Goal: Task Accomplishment & Management: Use online tool/utility

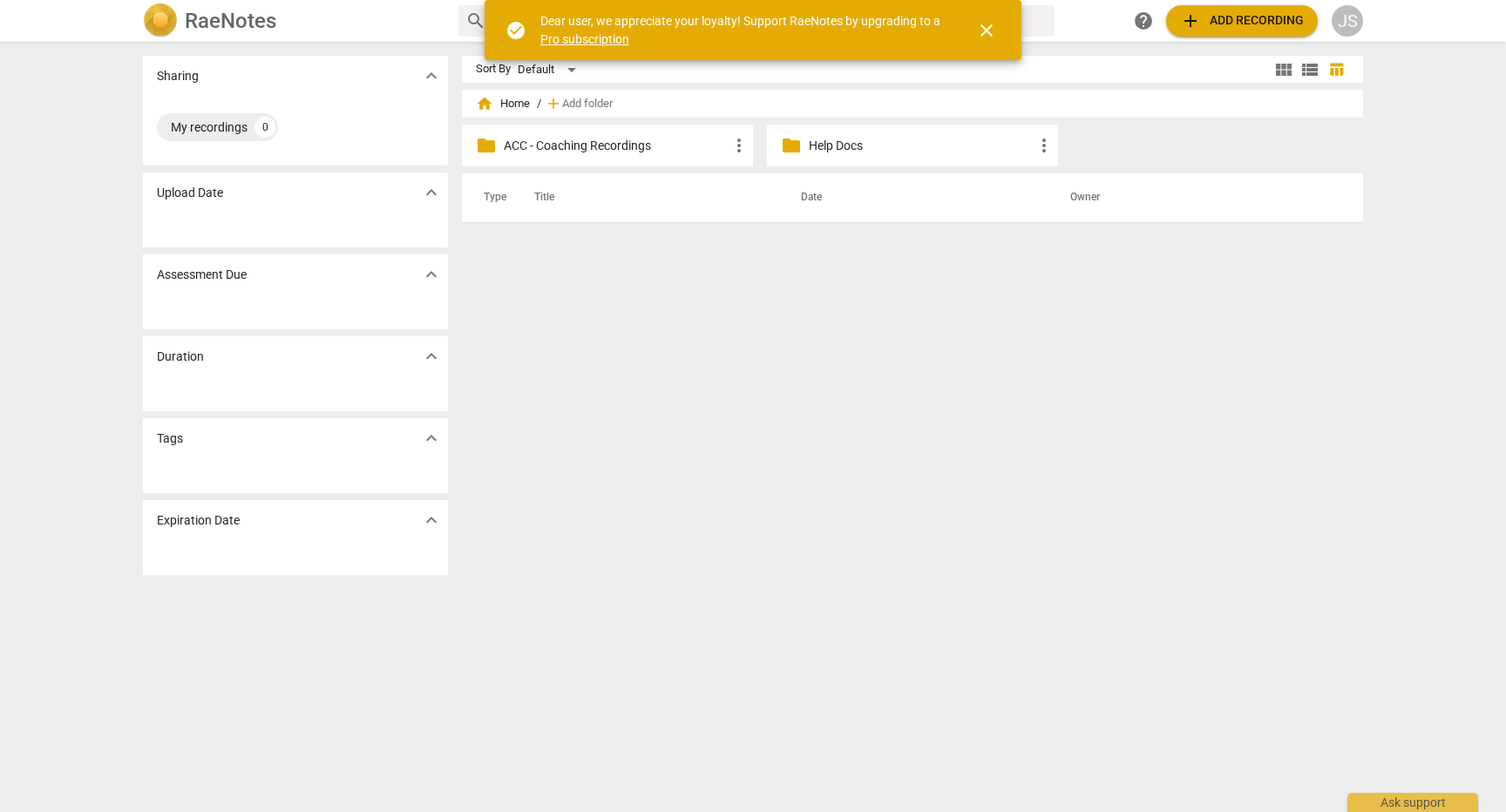
click at [608, 144] on p "ACC - Coaching Recordings" at bounding box center [616, 145] width 225 height 18
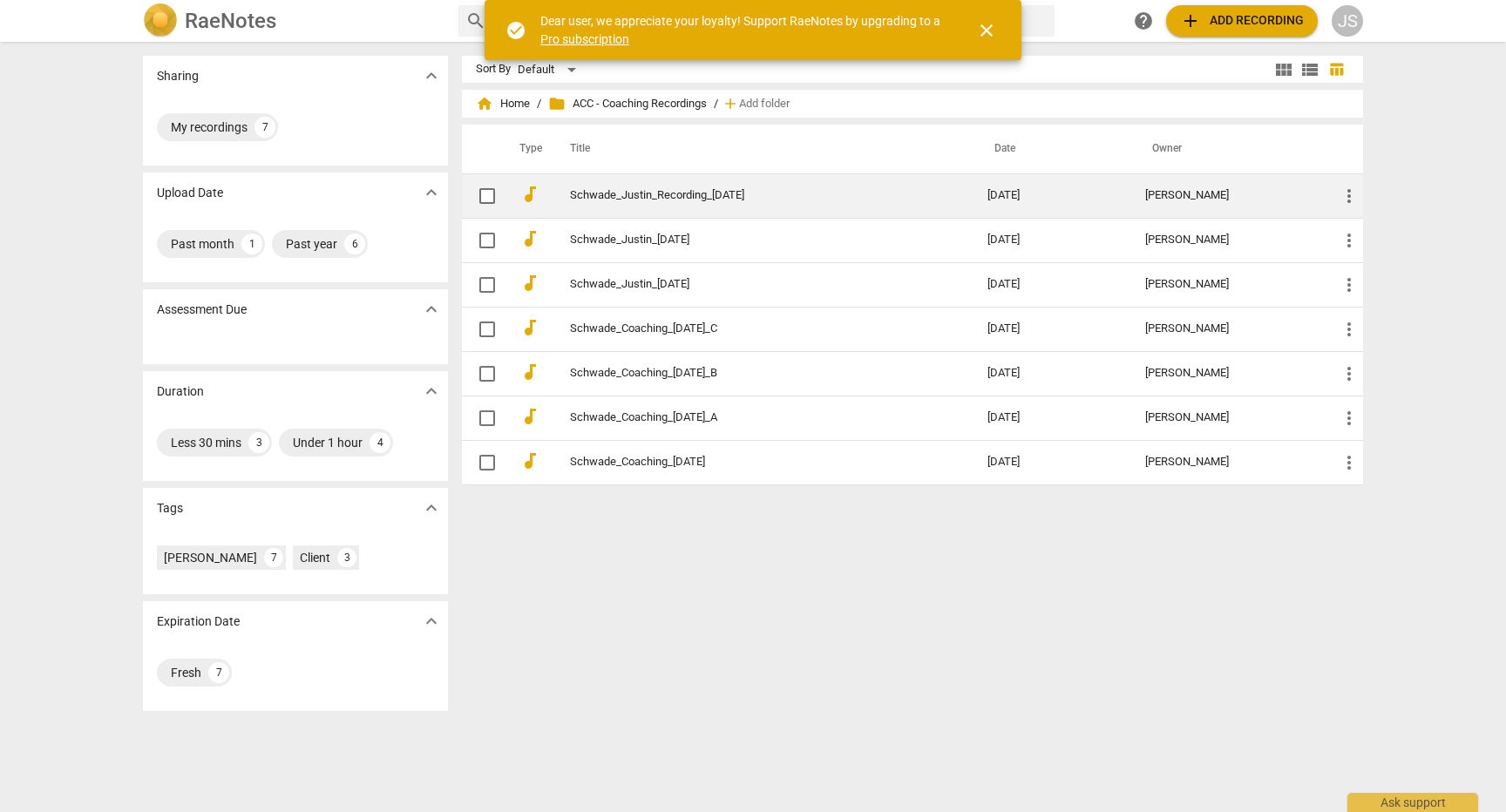
click at [609, 201] on link "Schwade_Justin_Recording_[DATE]" at bounding box center [746, 195] width 354 height 13
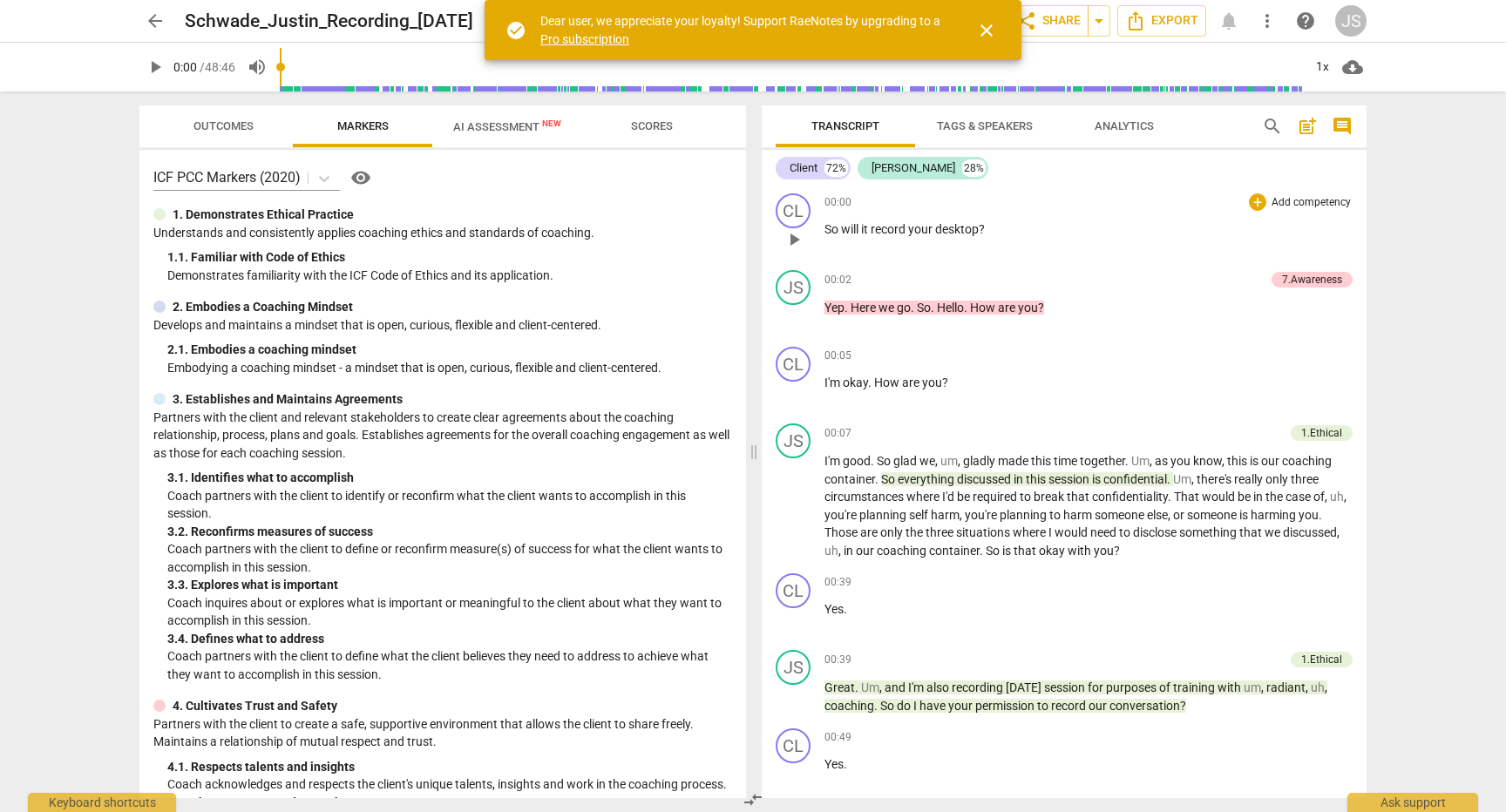
click at [949, 226] on span "desktop" at bounding box center [957, 229] width 44 height 14
click at [1251, 206] on div "+" at bounding box center [1258, 202] width 18 height 18
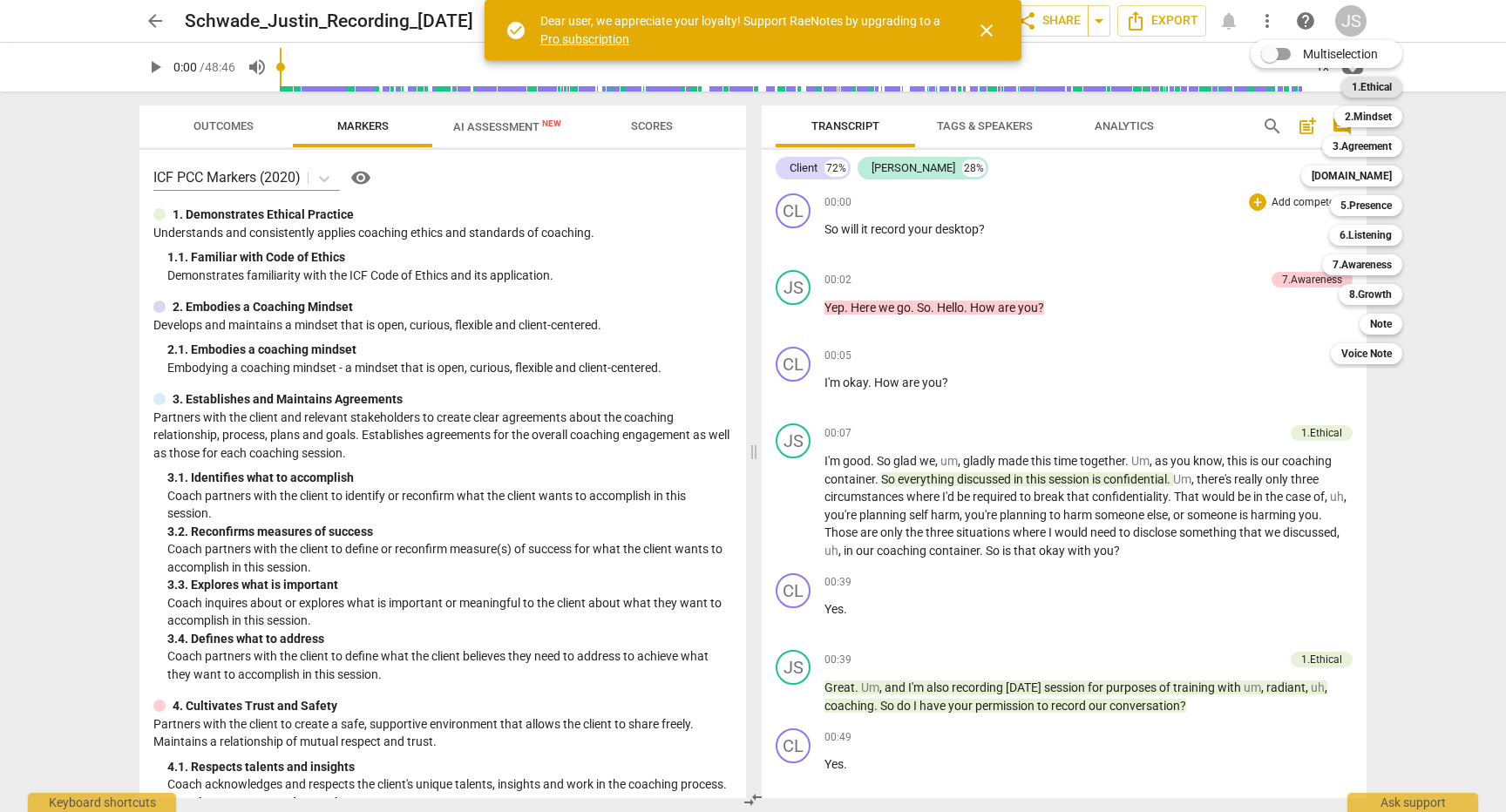
click at [1376, 88] on b "1.Ethical" at bounding box center [1372, 88] width 40 height 21
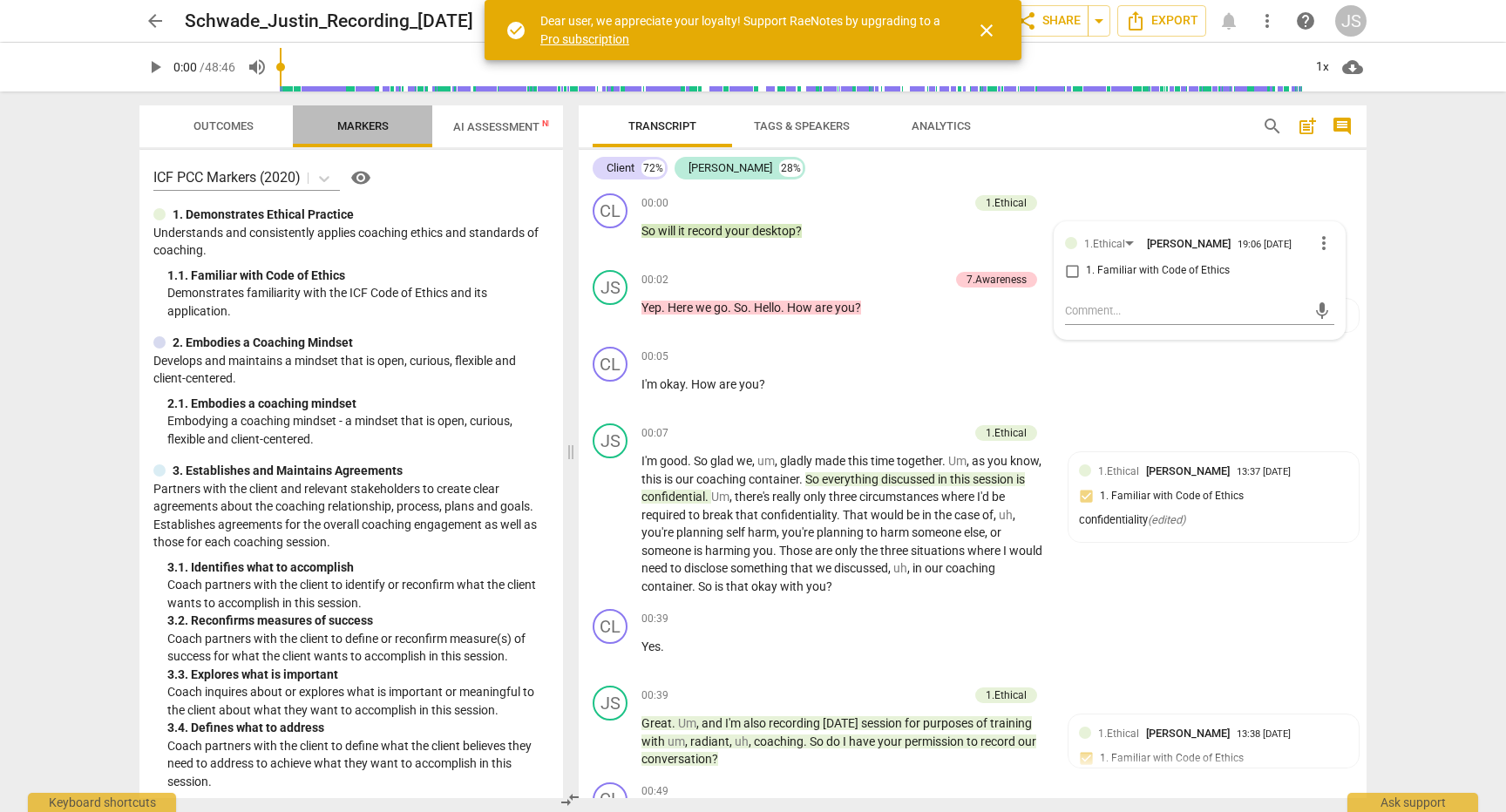
click at [349, 122] on span "Markers" at bounding box center [363, 125] width 52 height 13
click at [355, 120] on span "Markers" at bounding box center [363, 125] width 52 height 13
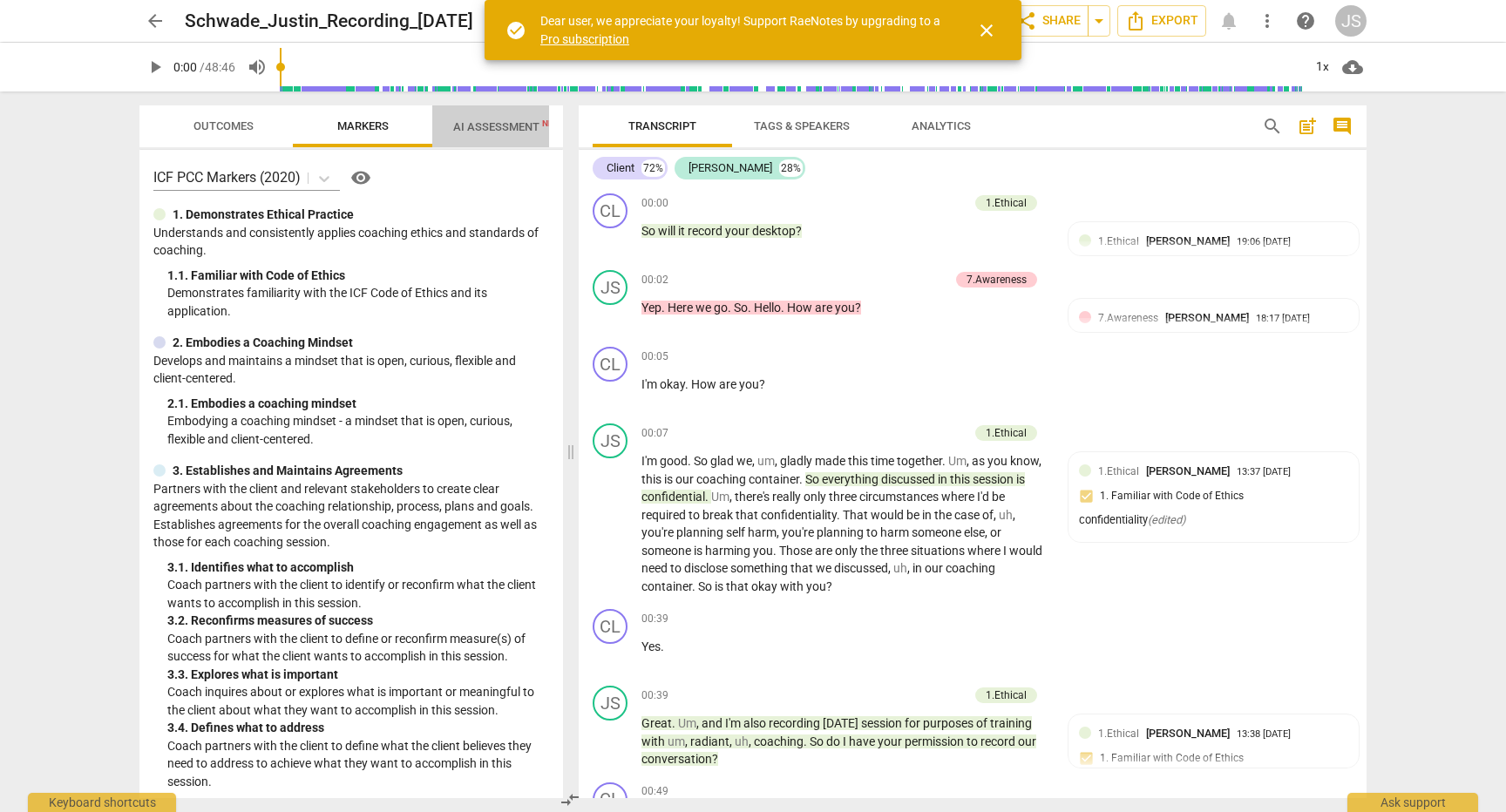
click at [472, 121] on span "AI Assessment New" at bounding box center [508, 126] width 109 height 13
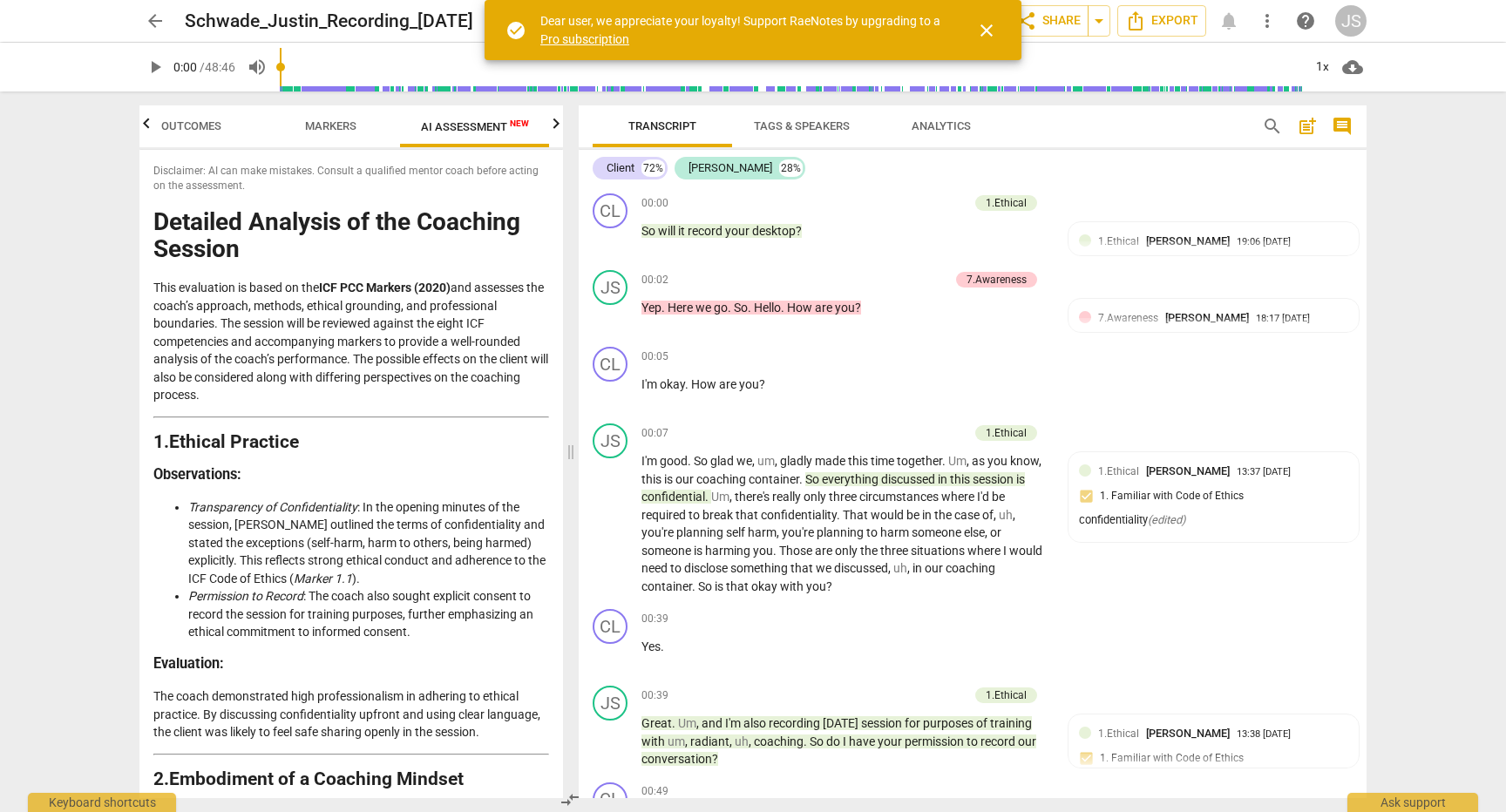
click at [990, 34] on span "close" at bounding box center [987, 31] width 21 height 21
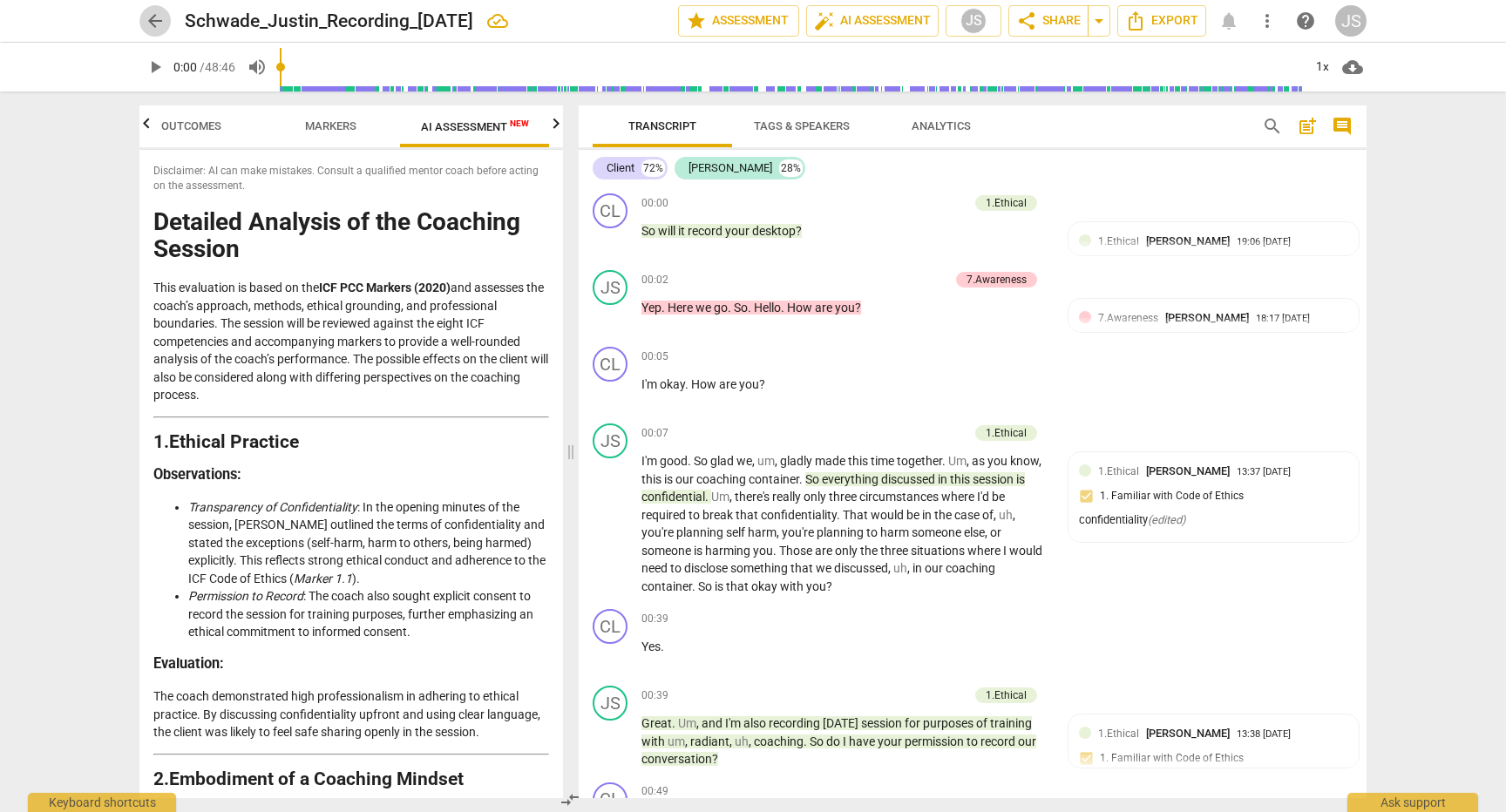
click at [145, 18] on span "arrow_back" at bounding box center [155, 21] width 21 height 21
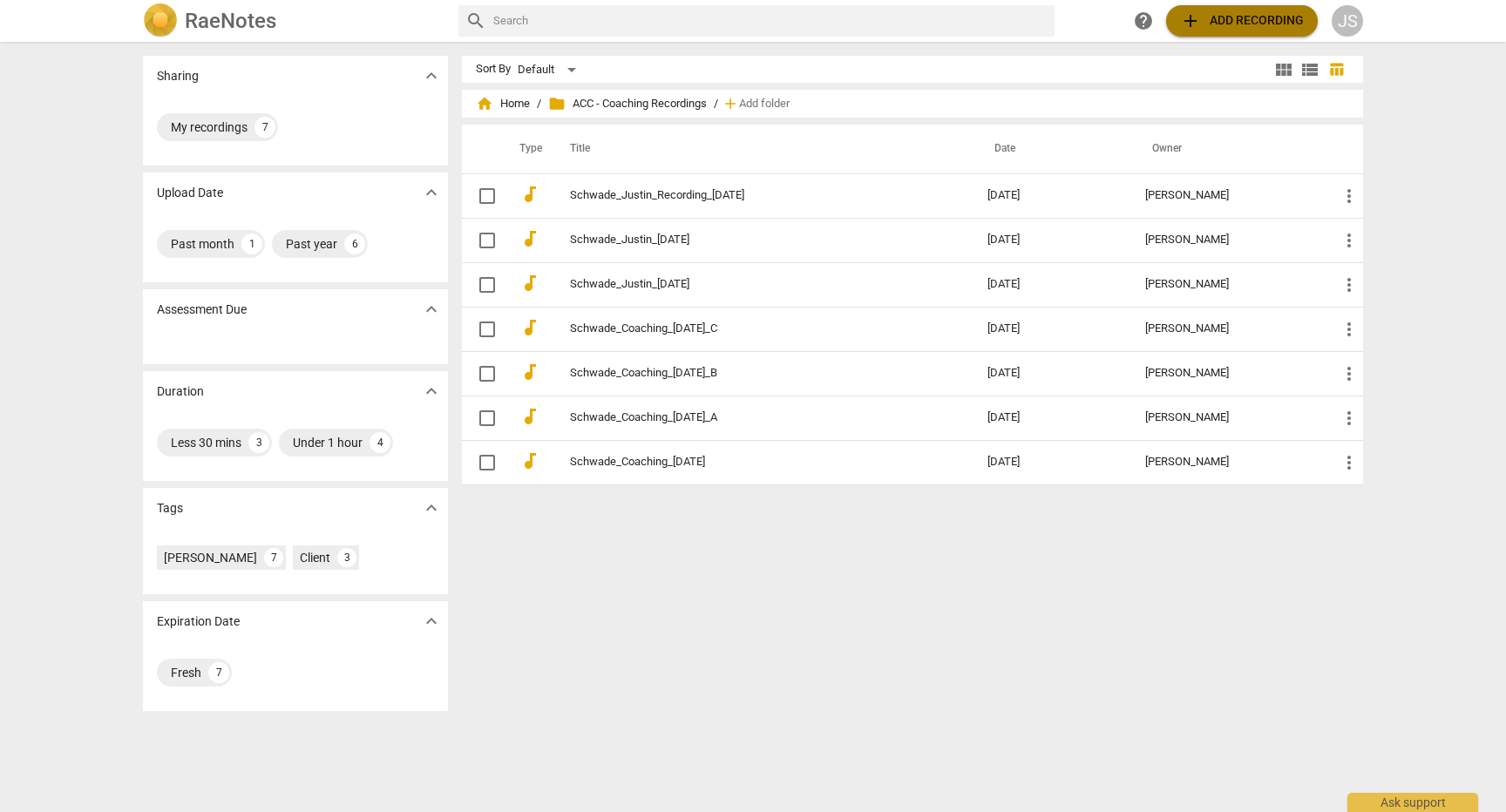
click at [1214, 18] on span "add Add recording" at bounding box center [1242, 21] width 123 height 21
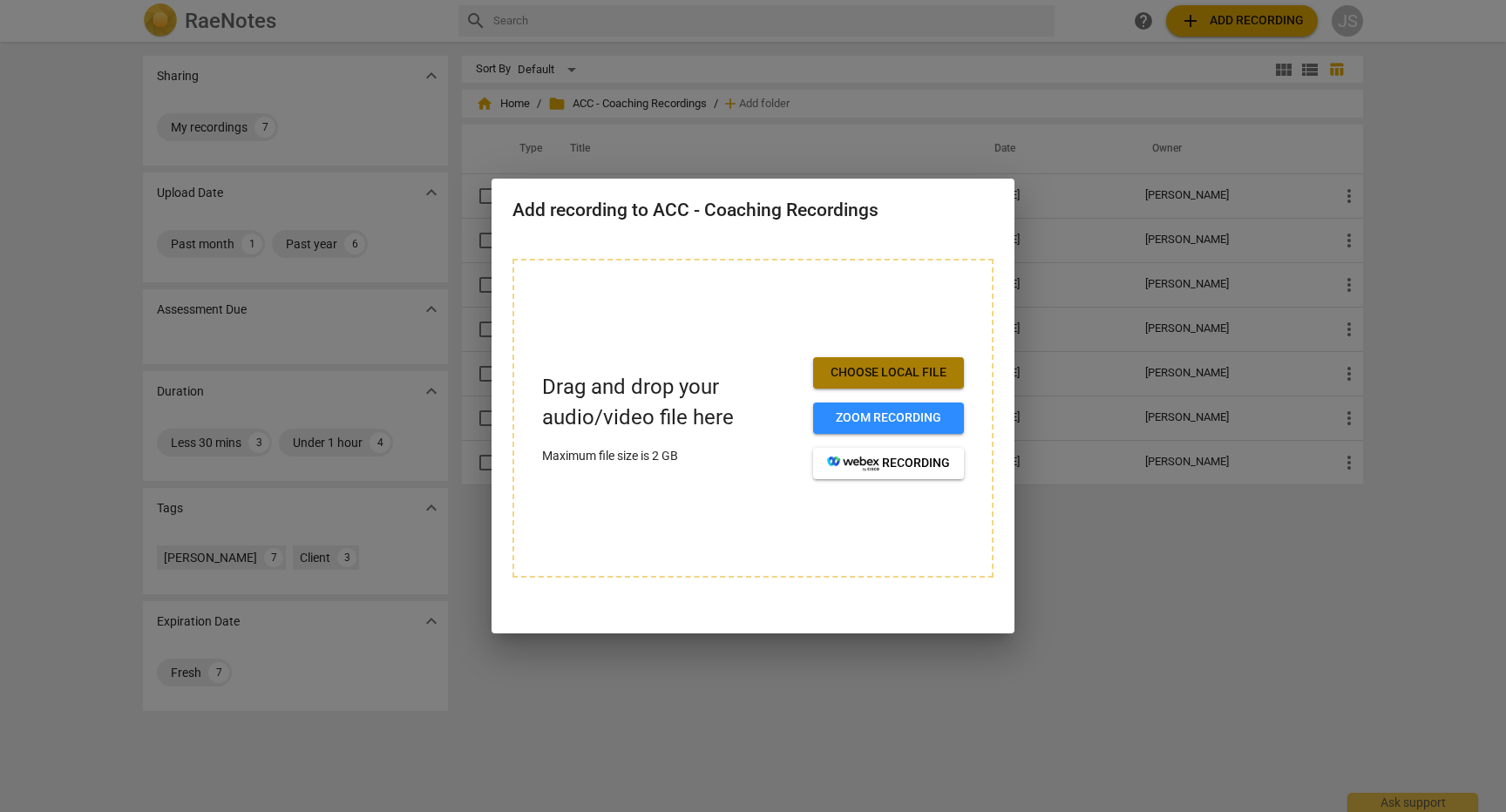
click at [866, 371] on span "Choose local file" at bounding box center [888, 373] width 123 height 18
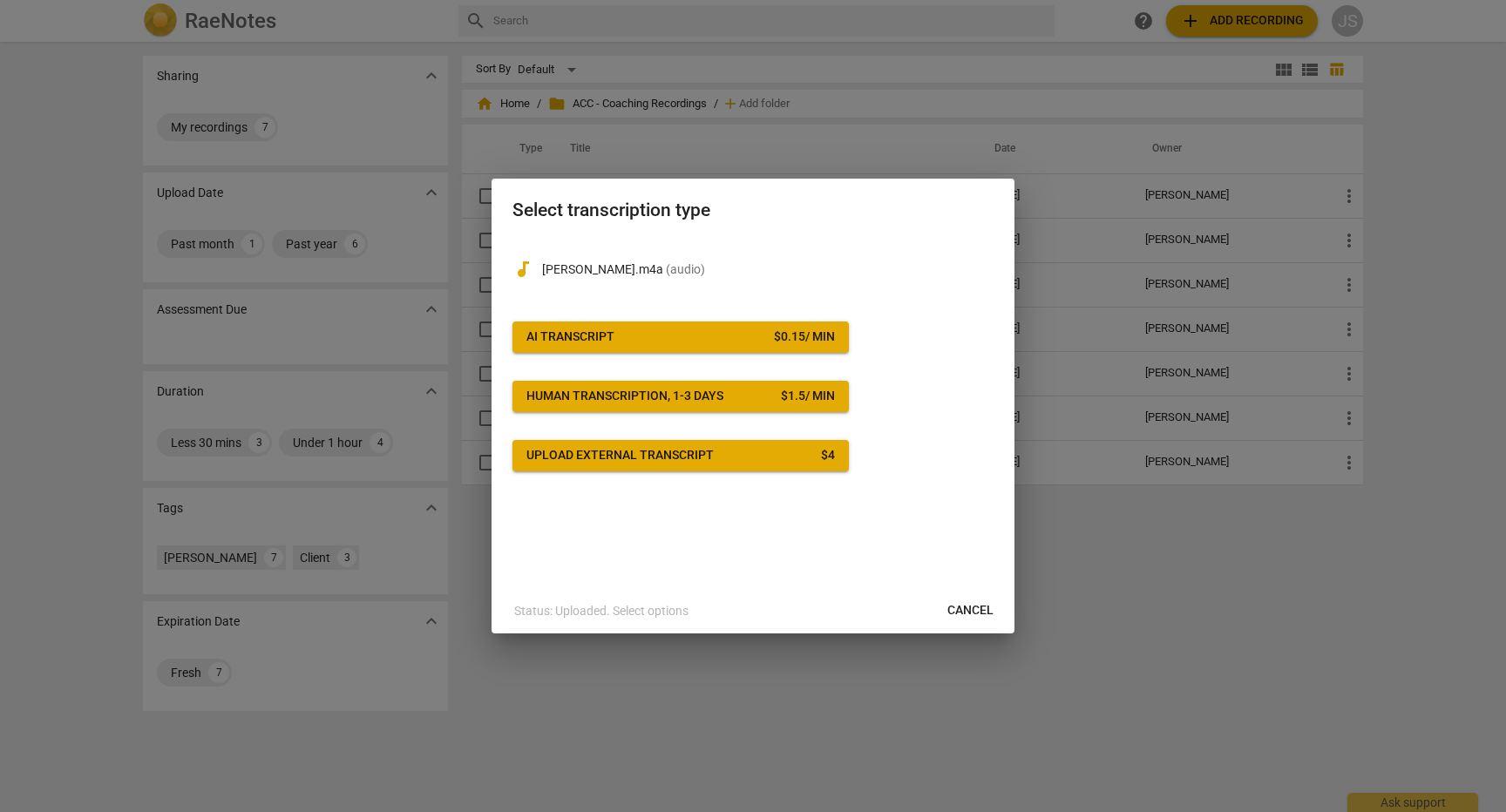
click at [726, 334] on span "AI Transcript $ 0.15 / min" at bounding box center [681, 338] width 309 height 18
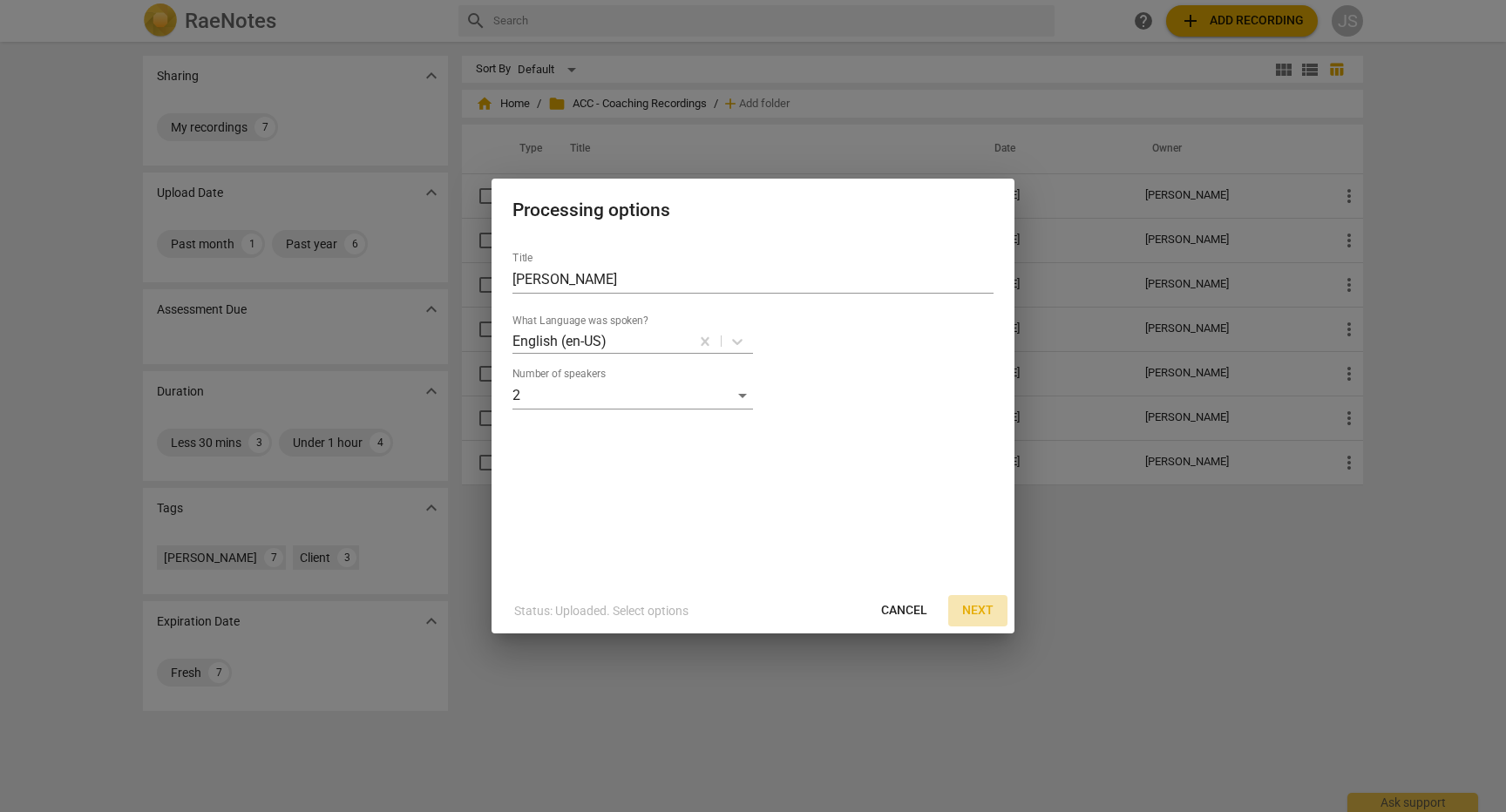
click at [969, 614] on span "Next" at bounding box center [978, 611] width 32 height 18
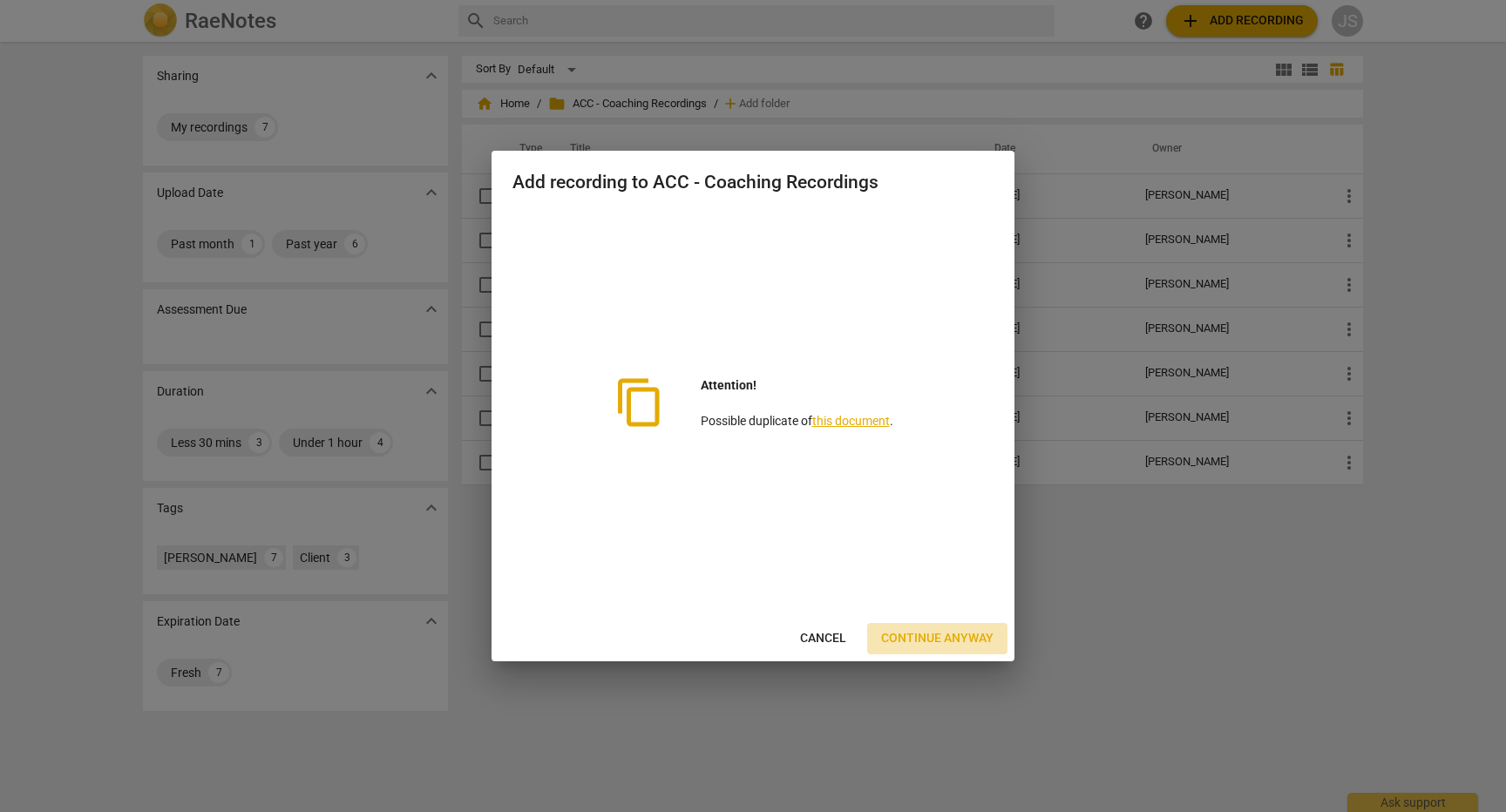
click at [937, 640] on span "Continue anyway" at bounding box center [937, 639] width 113 height 18
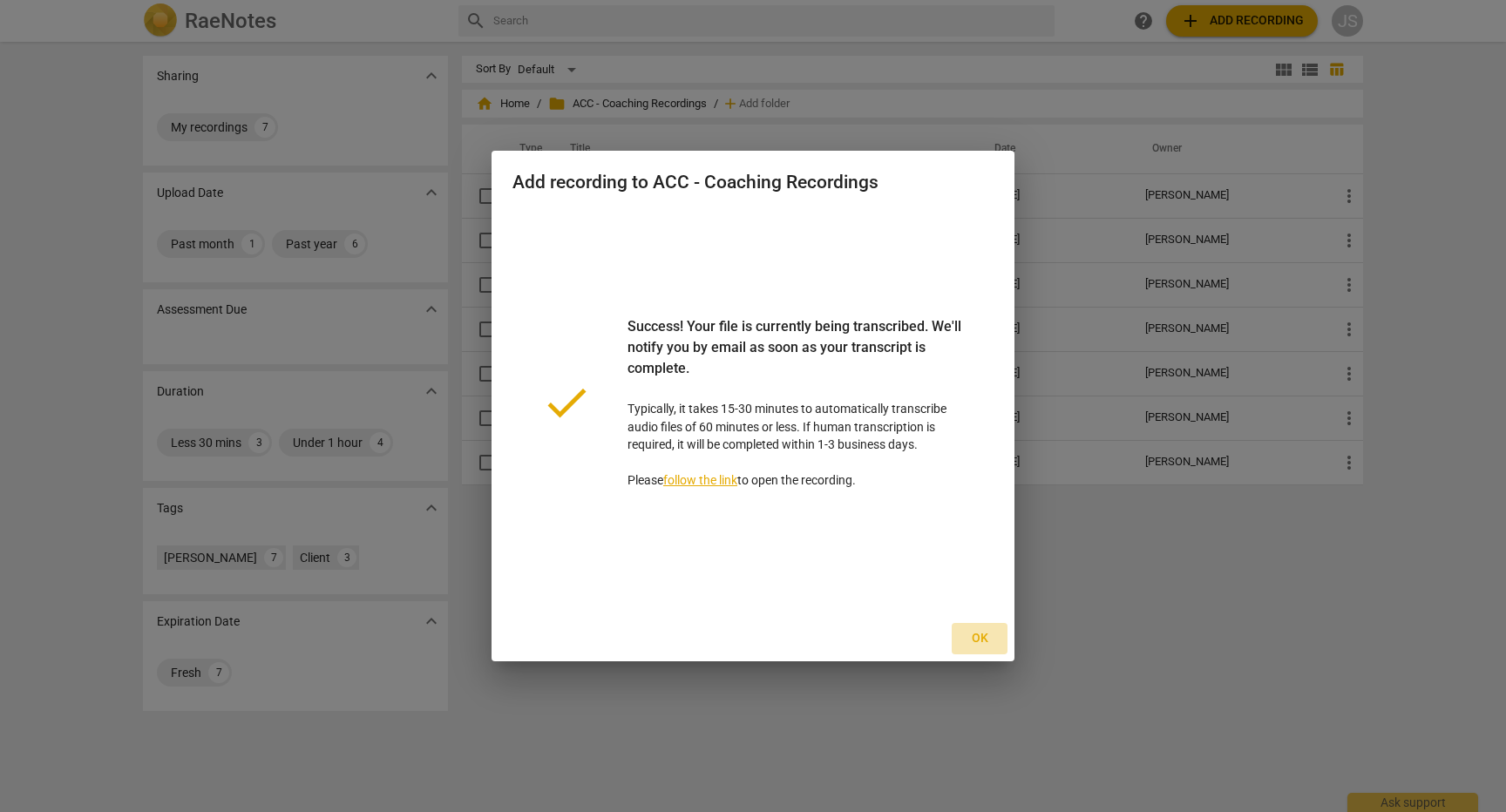
click at [984, 639] on span "Ok" at bounding box center [980, 639] width 28 height 18
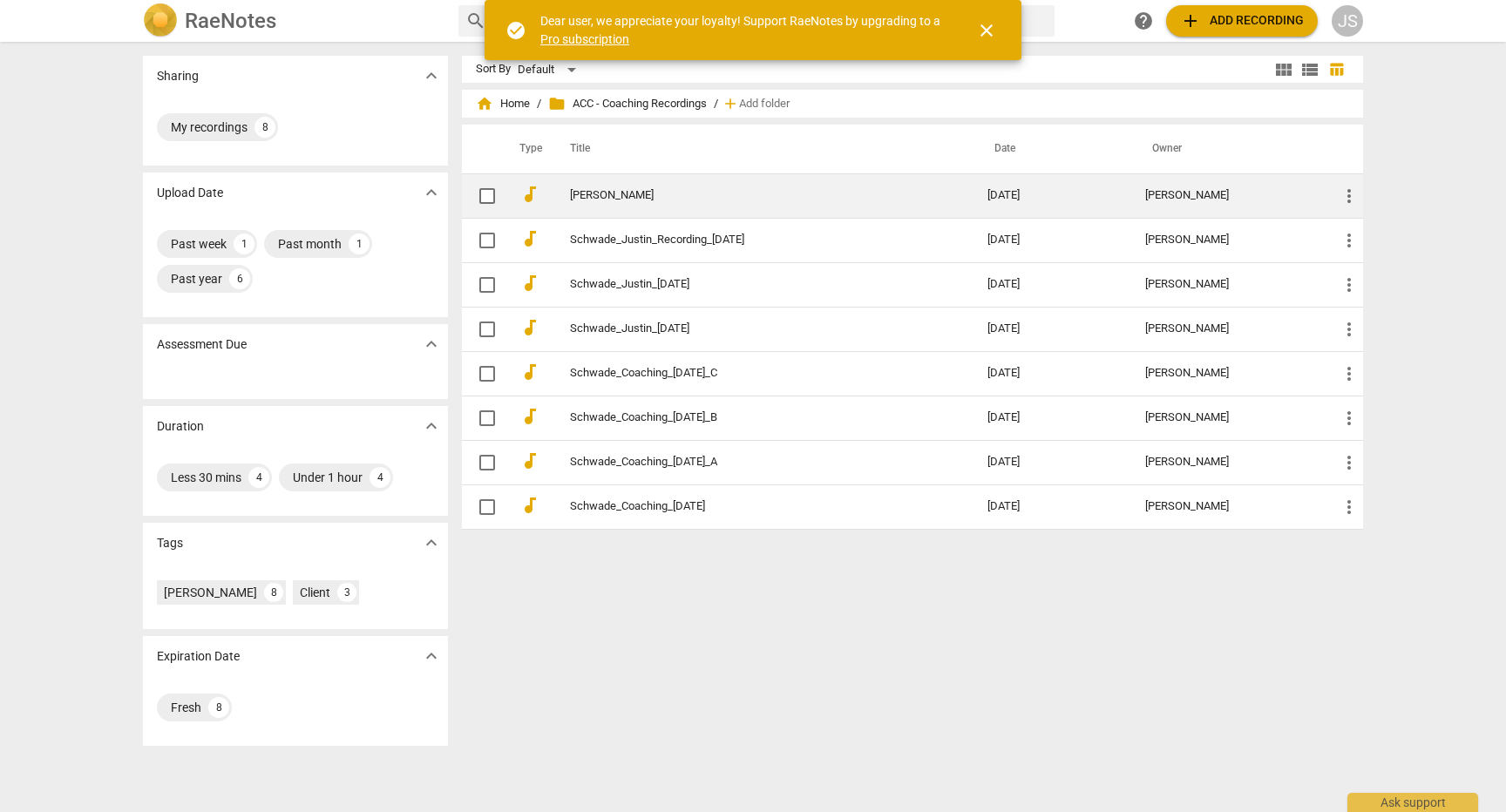
click at [626, 192] on link "[PERSON_NAME]" at bounding box center [746, 195] width 354 height 13
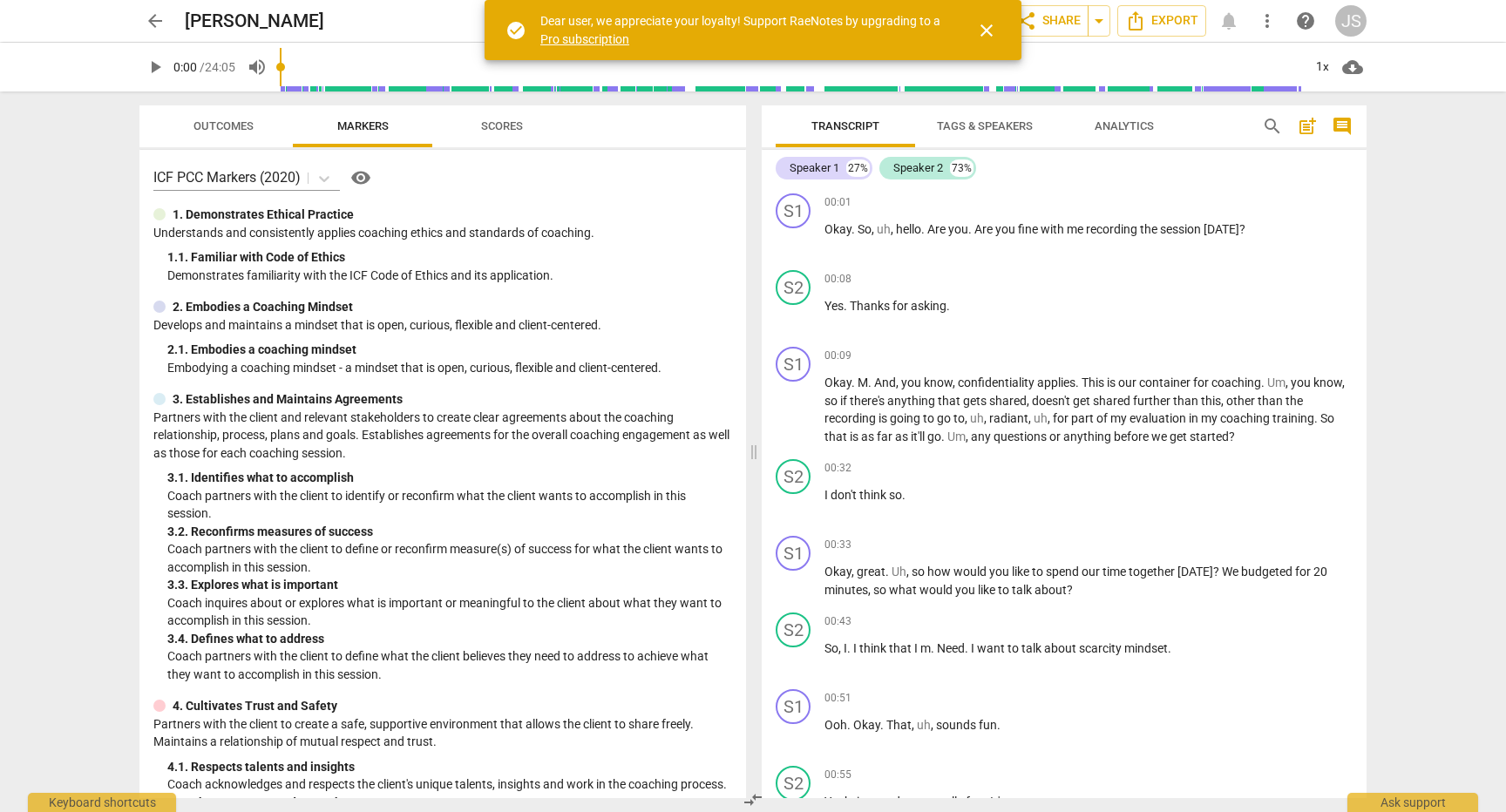
click at [1018, 125] on span "Tags & Speakers" at bounding box center [985, 125] width 96 height 13
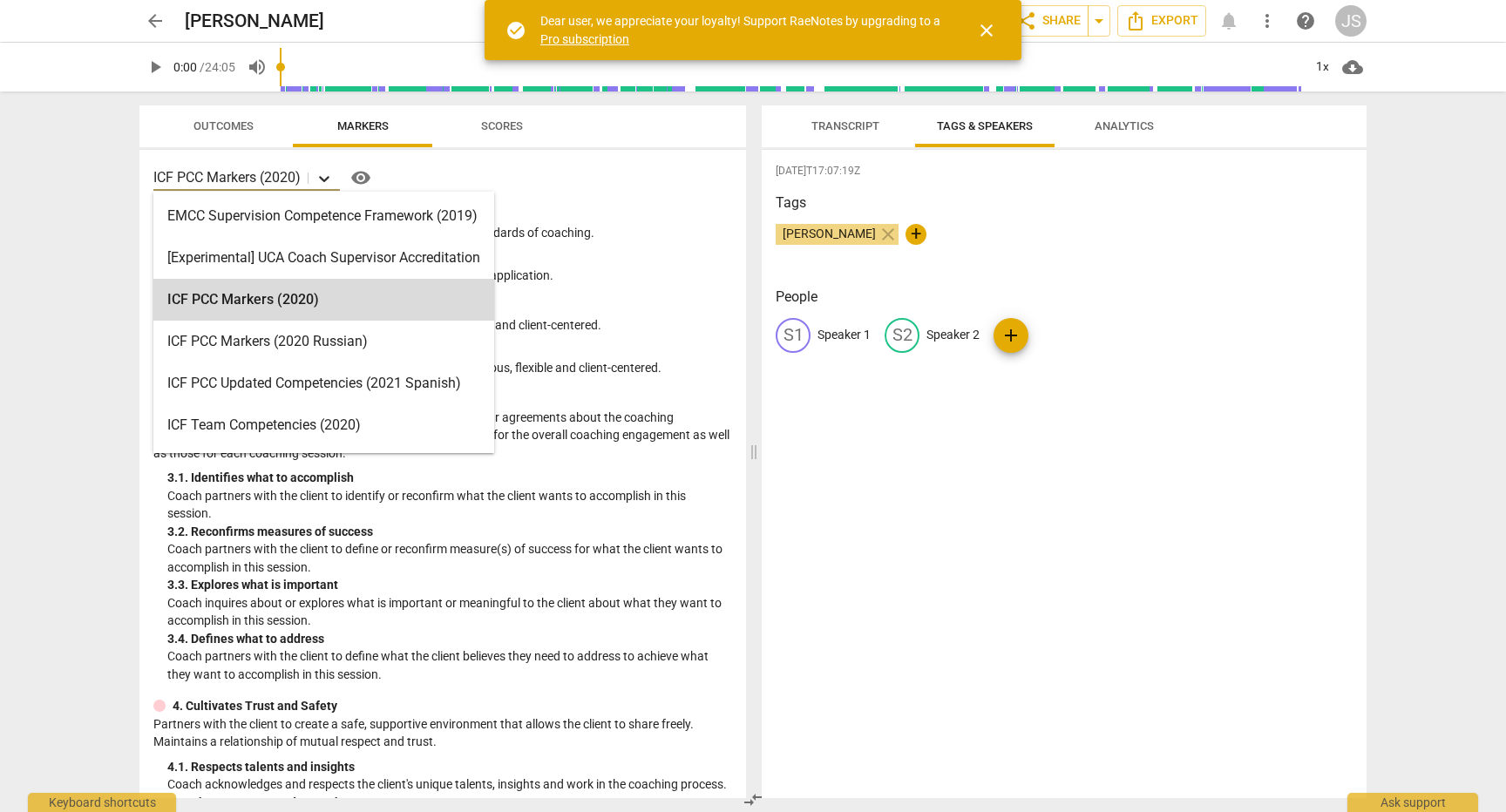
click at [327, 179] on icon at bounding box center [325, 178] width 11 height 6
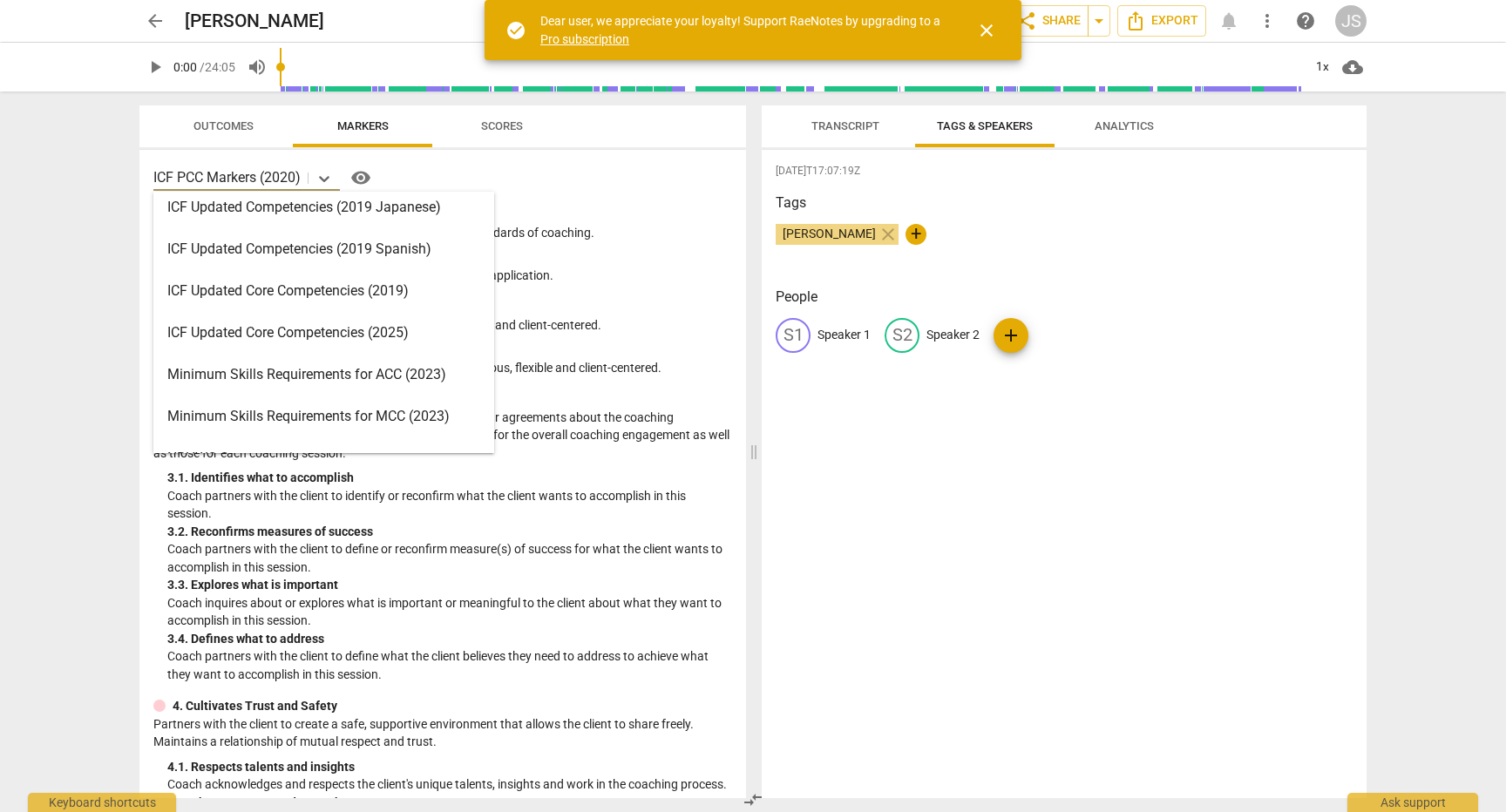
scroll to position [256, 0]
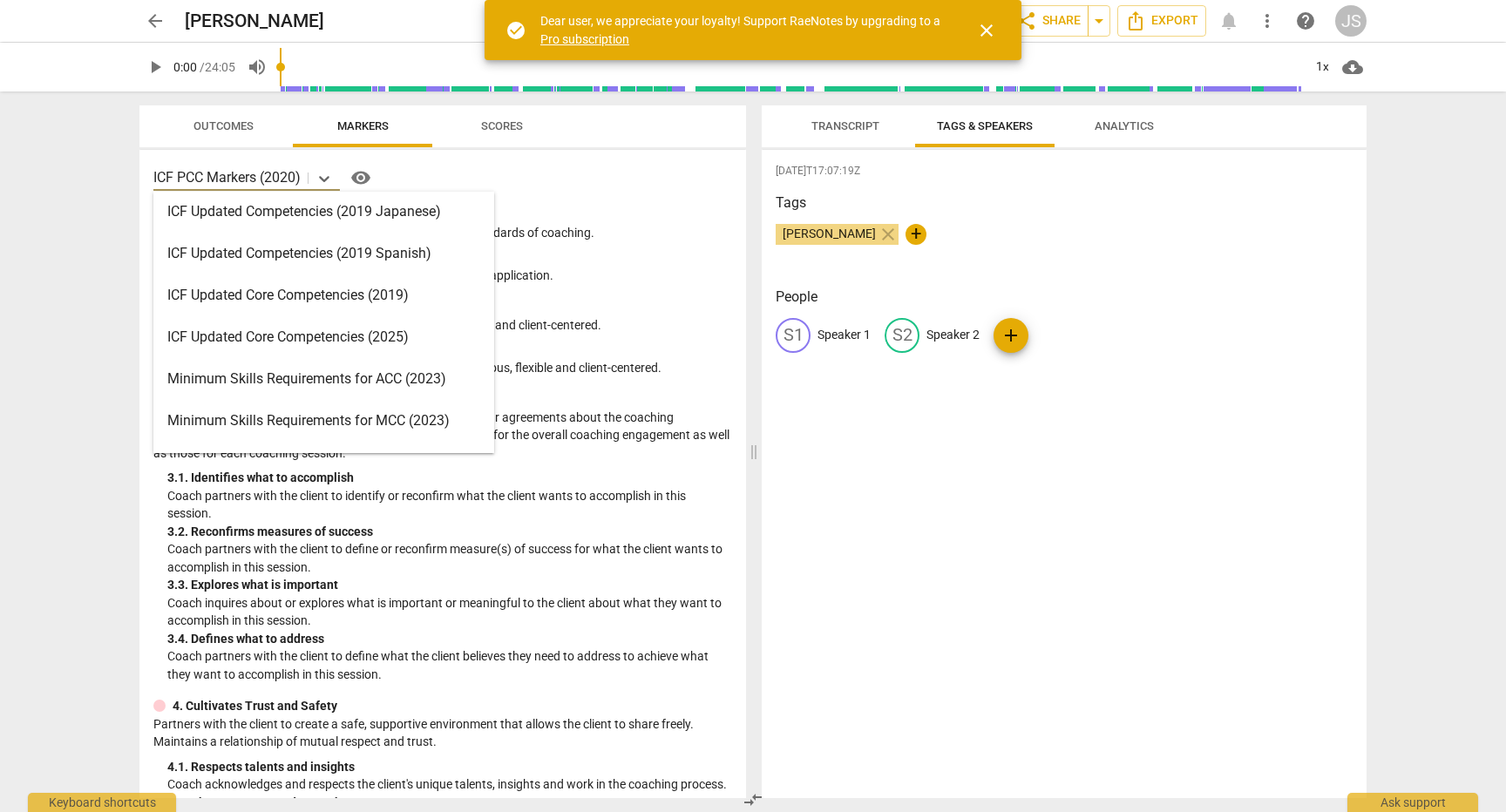
click at [351, 342] on div "ICF Updated Core Competencies (2025)" at bounding box center [324, 338] width 341 height 42
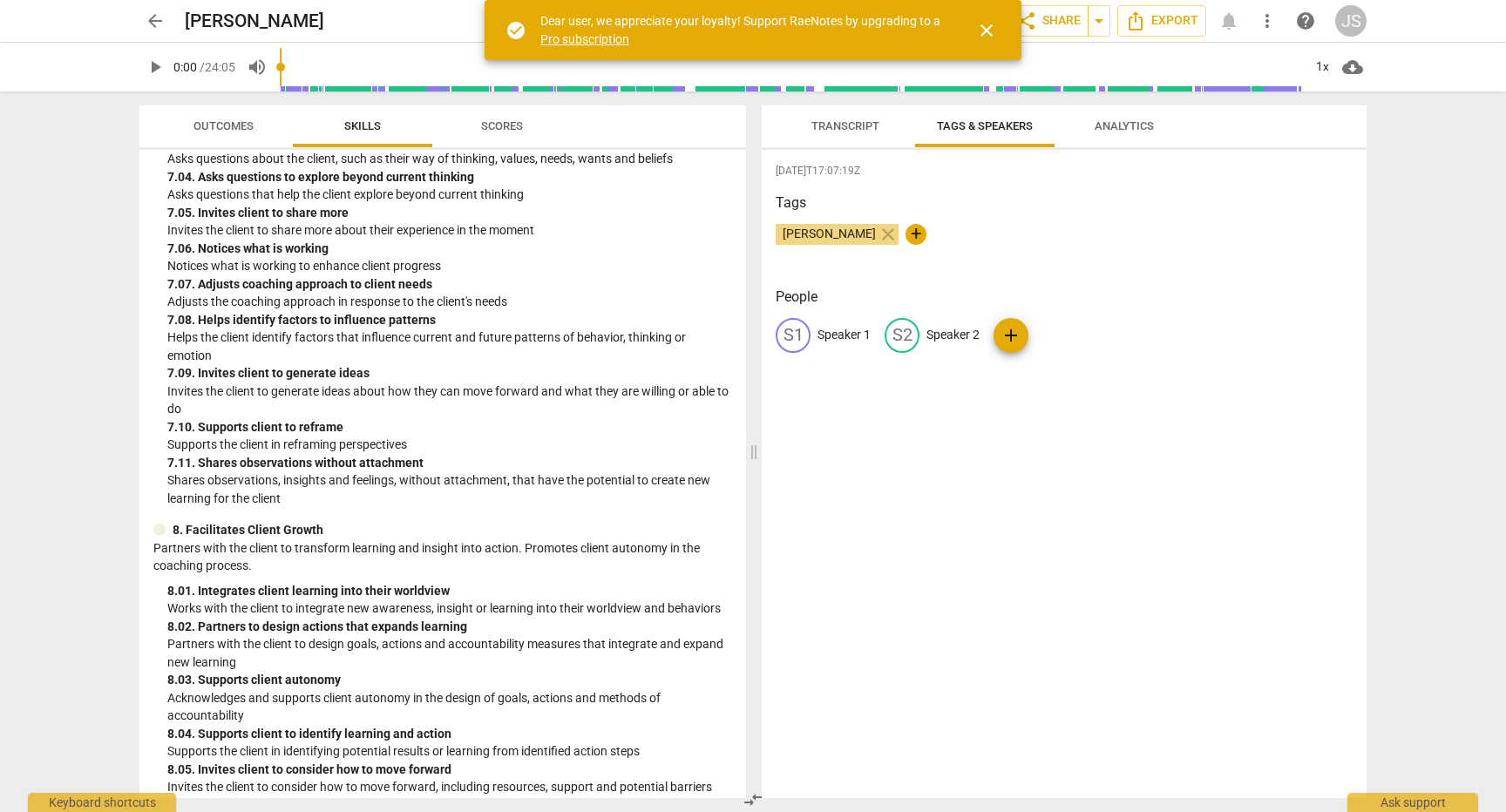
scroll to position [2782, 0]
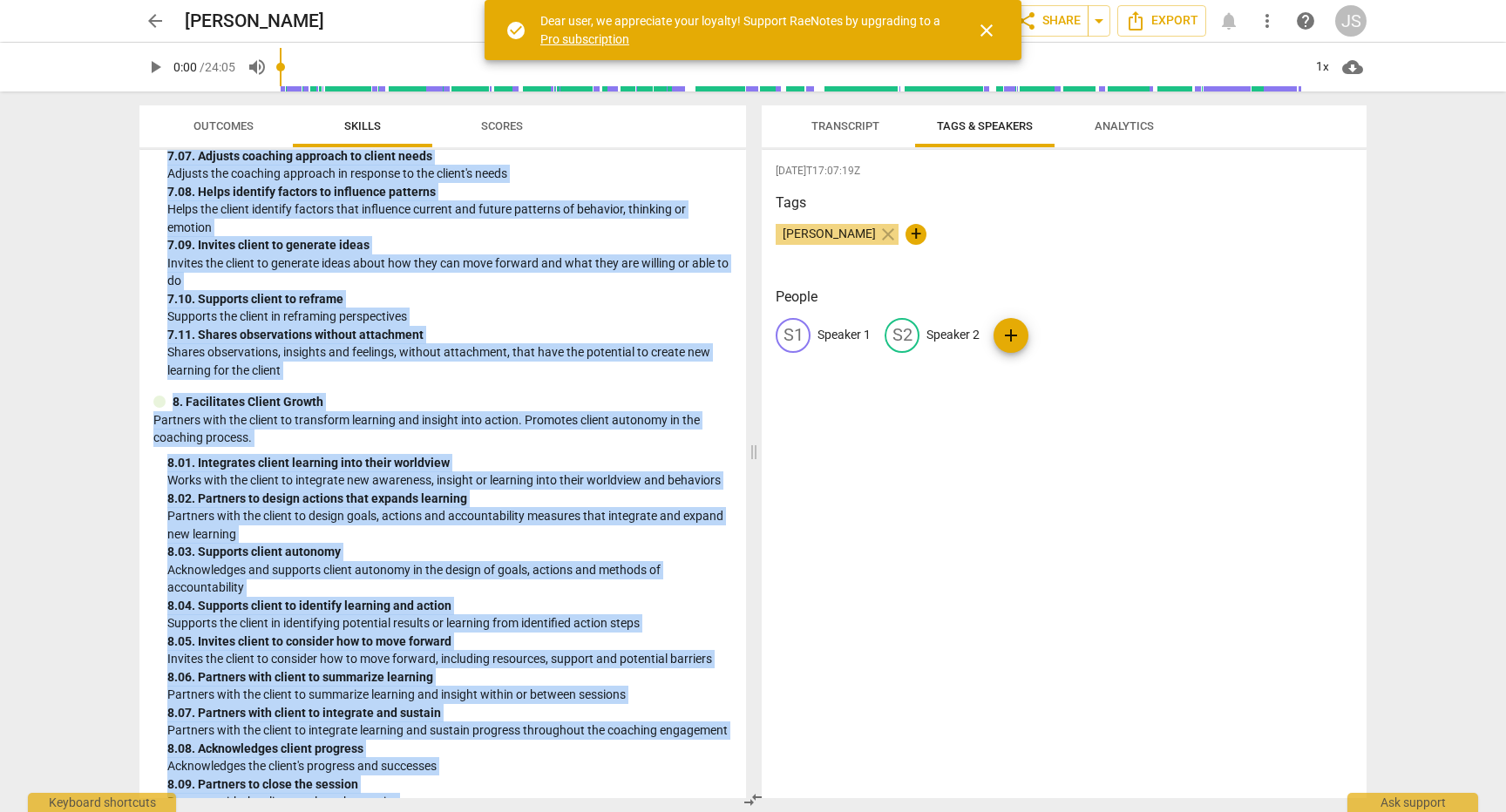
drag, startPoint x: 151, startPoint y: 172, endPoint x: 535, endPoint y: 798, distance: 734.4
click at [535, 798] on div "ICF Updated Core Competencies (2025) visibility 1. Demonstrates Ethical Practic…" at bounding box center [442, 473] width 606 height 648
copy div "ICF Updated Core Competencies (2025) visibility 1. Demonstrates Ethical Practic…"
